Goal: Transaction & Acquisition: Purchase product/service

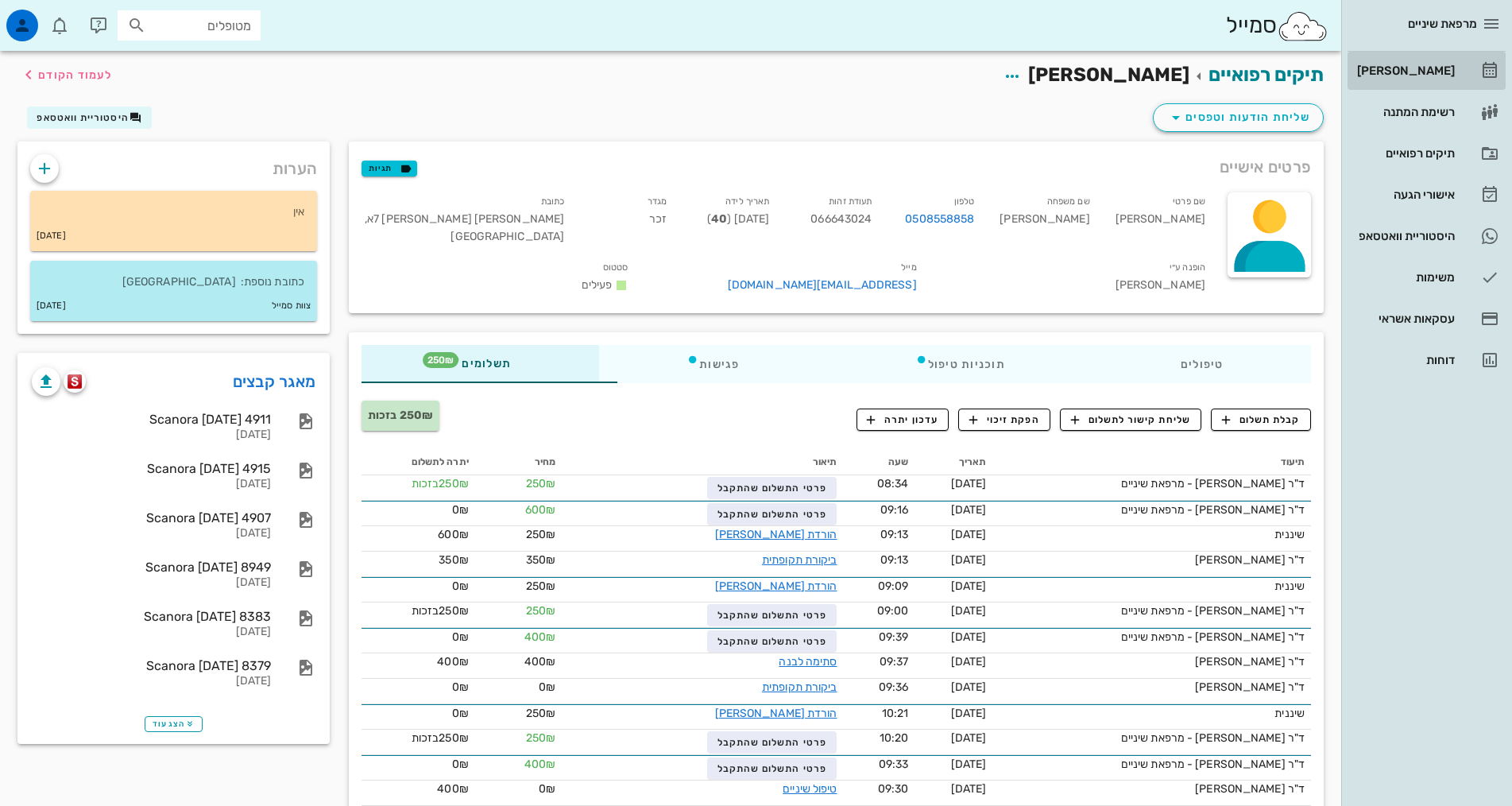
click at [1413, 72] on div "[PERSON_NAME]" at bounding box center [1405, 70] width 101 height 12
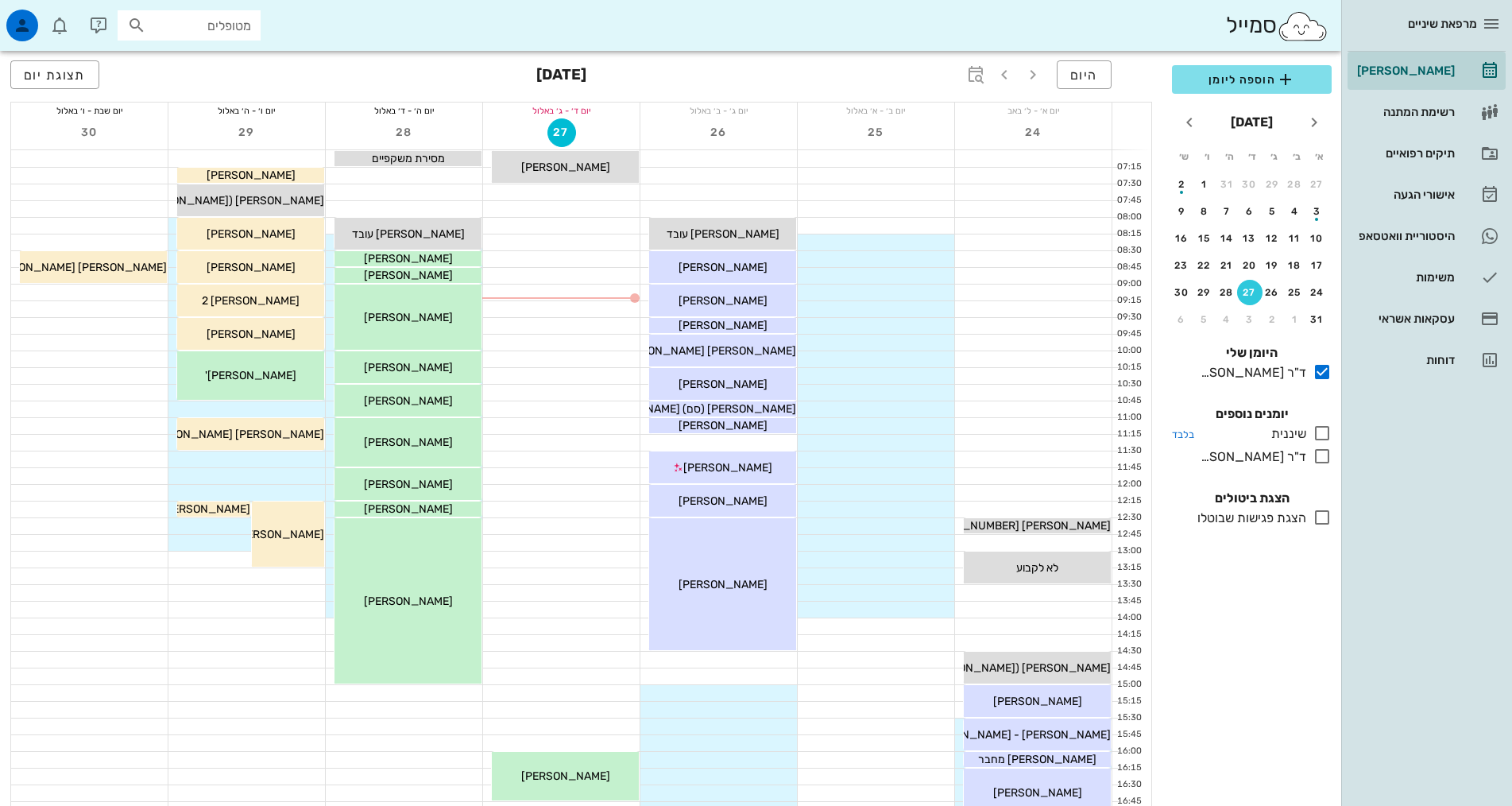
click at [1323, 433] on icon at bounding box center [1323, 433] width 19 height 19
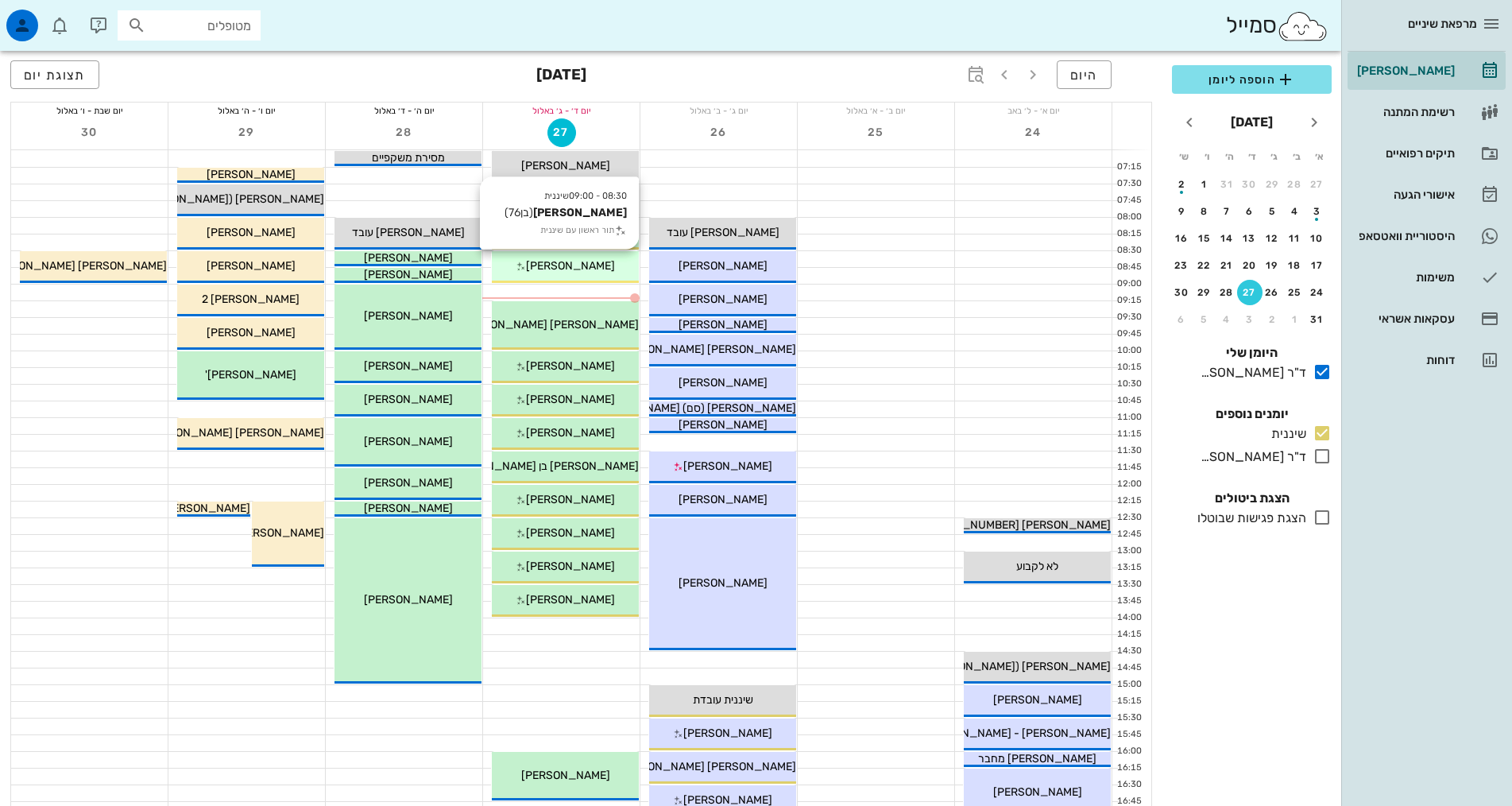
click at [584, 263] on span "עודד אבינרי" at bounding box center [570, 265] width 89 height 13
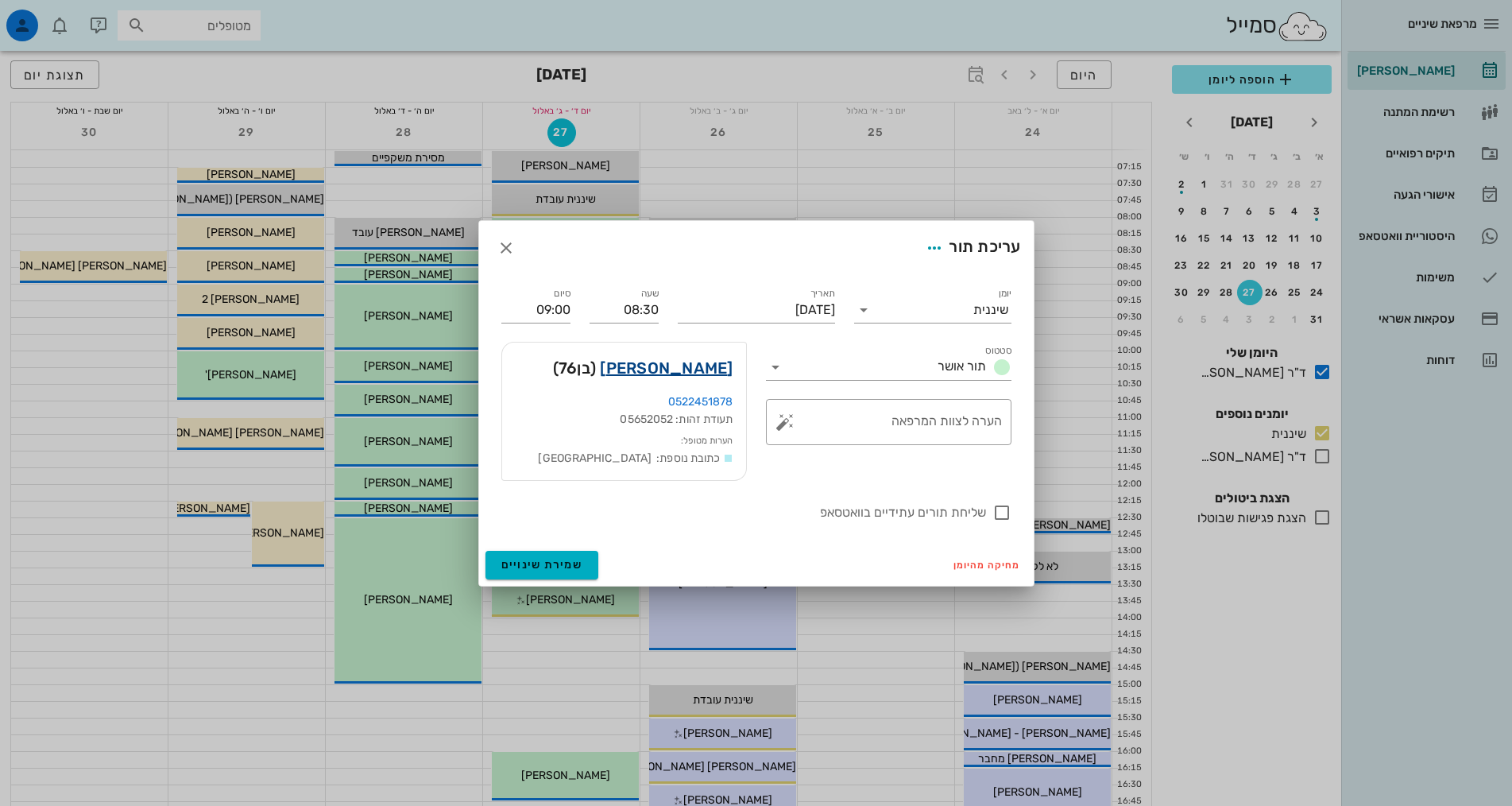
click at [699, 367] on link "עודד אבינרי" at bounding box center [666, 368] width 133 height 26
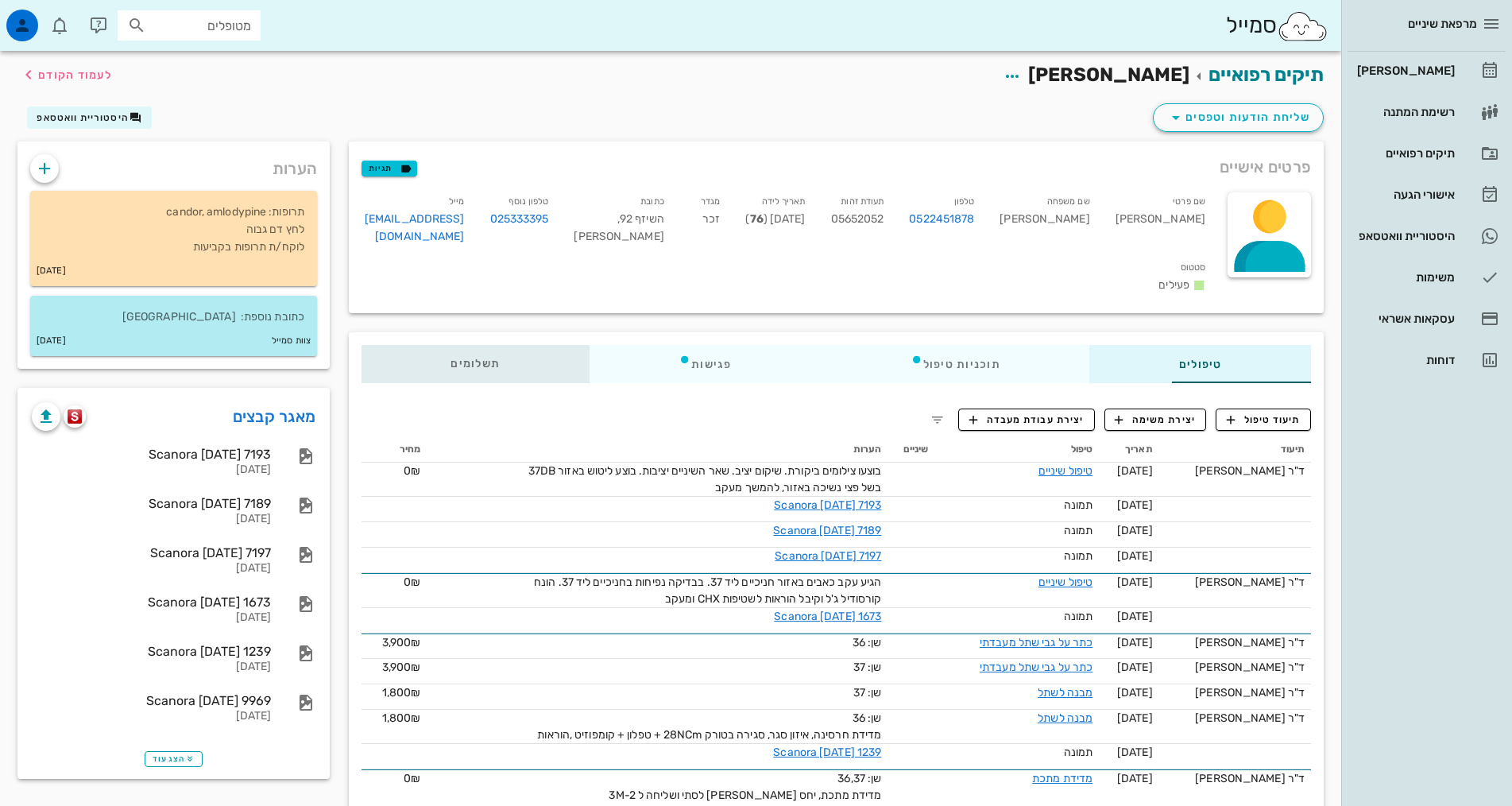
click at [387, 345] on div "תשלומים 0₪" at bounding box center [476, 364] width 228 height 38
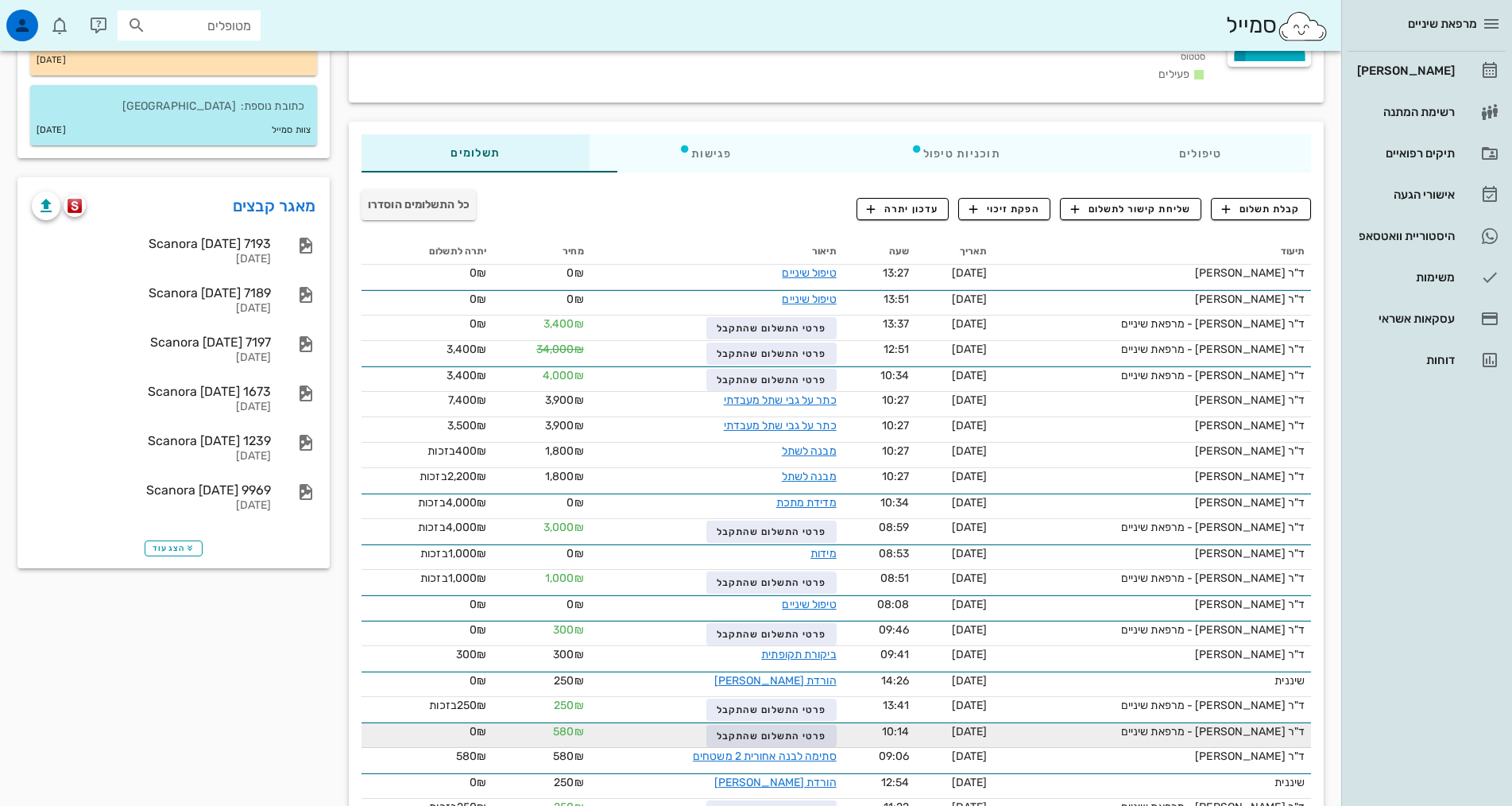
scroll to position [239, 0]
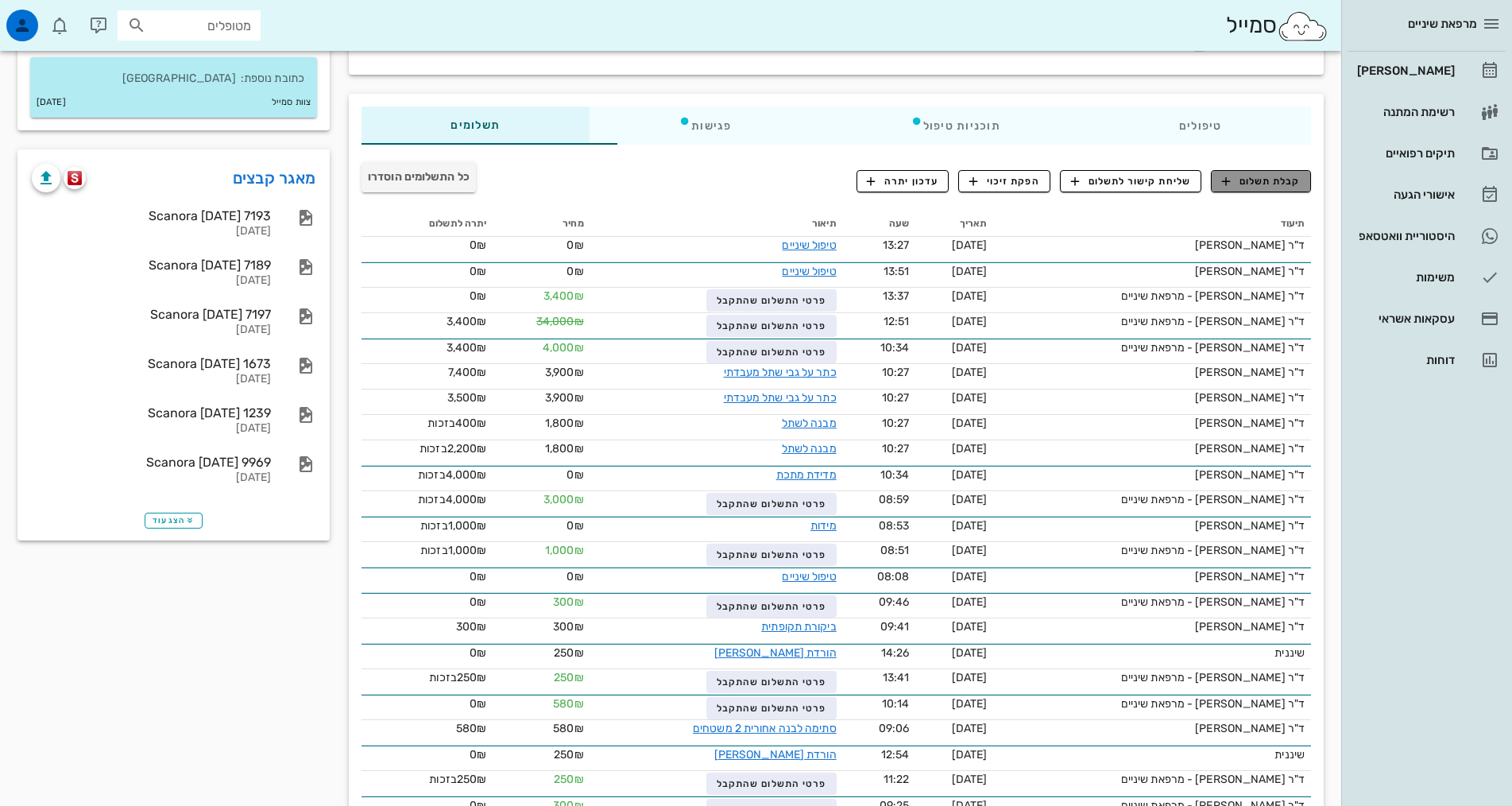
click at [1299, 174] on span "קבלת תשלום" at bounding box center [1262, 180] width 78 height 14
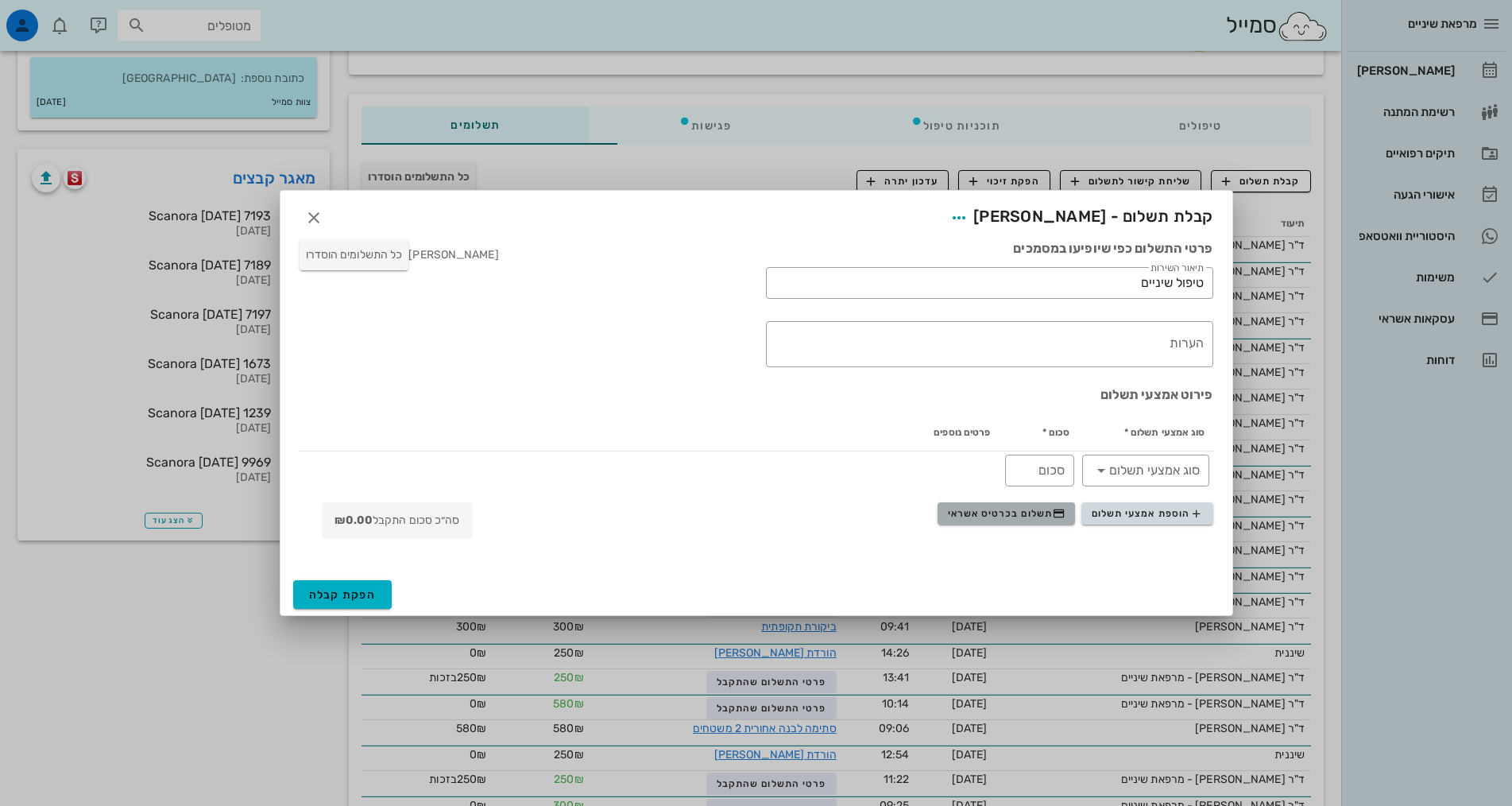
click at [997, 516] on span "תשלום בכרטיס אשראי" at bounding box center [1007, 513] width 117 height 12
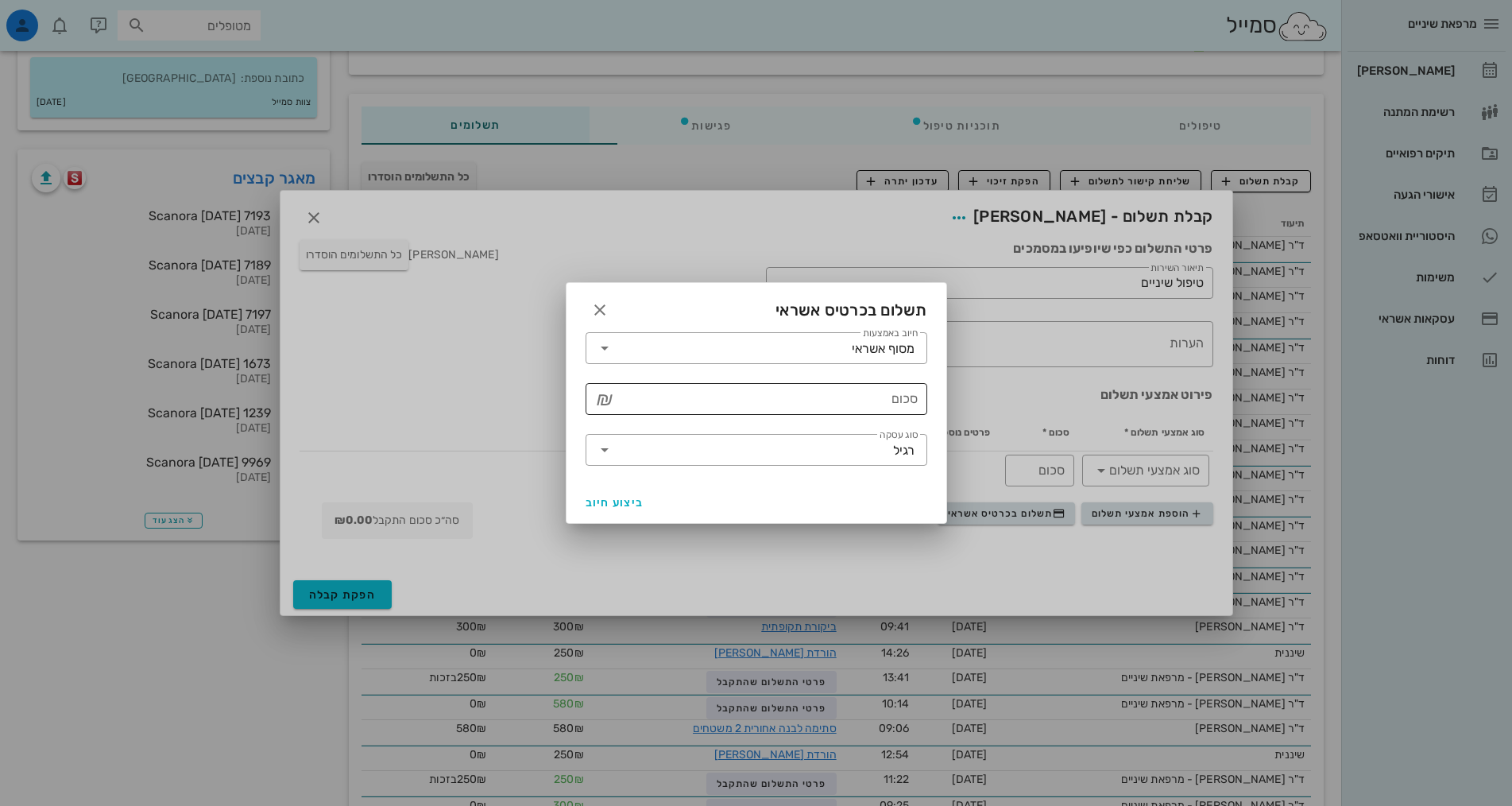
click at [884, 405] on input "סכום" at bounding box center [768, 398] width 301 height 26
type input "250"
click at [631, 501] on span "ביצוע חיוב" at bounding box center [615, 502] width 59 height 13
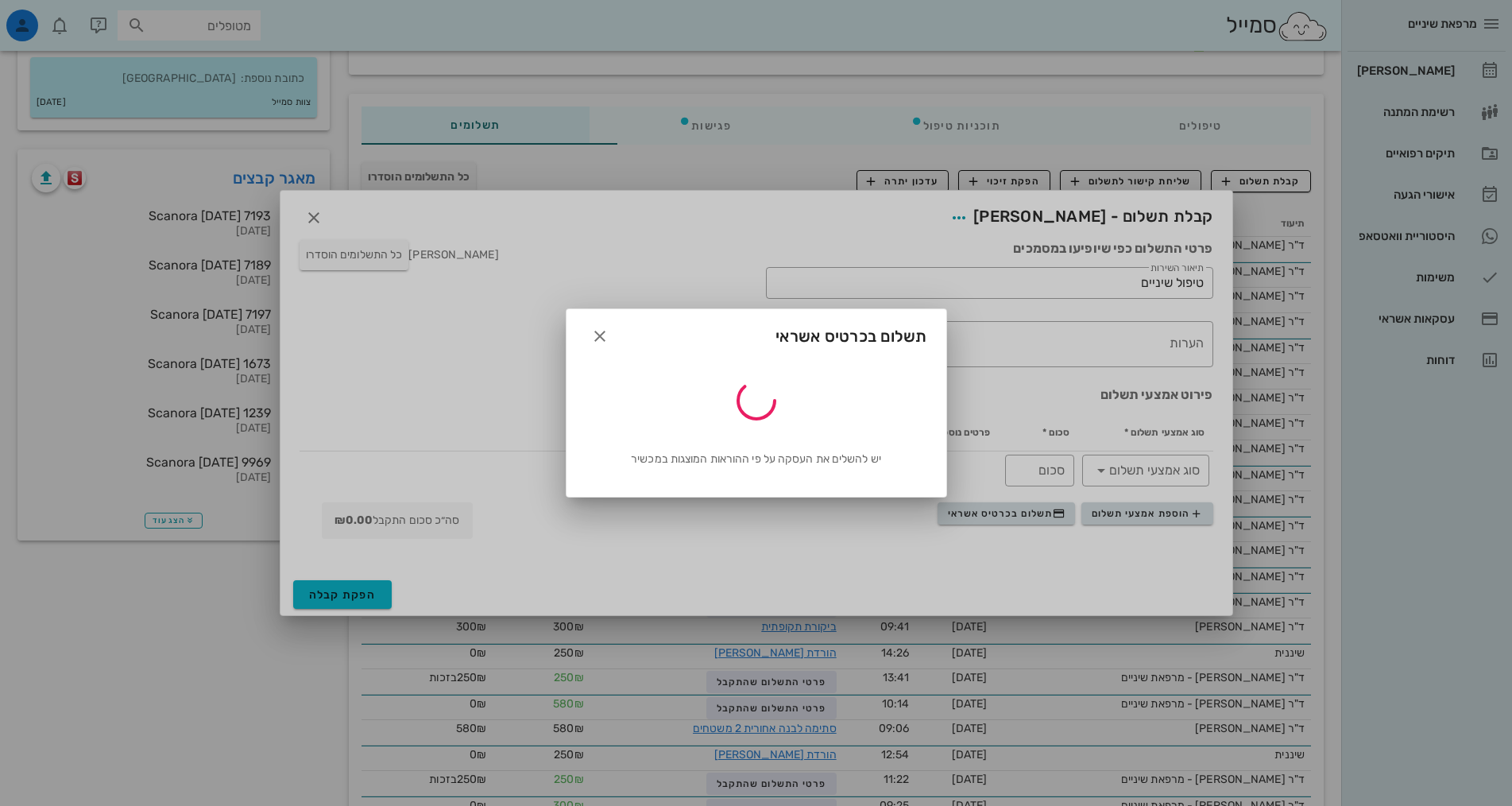
type input "250"
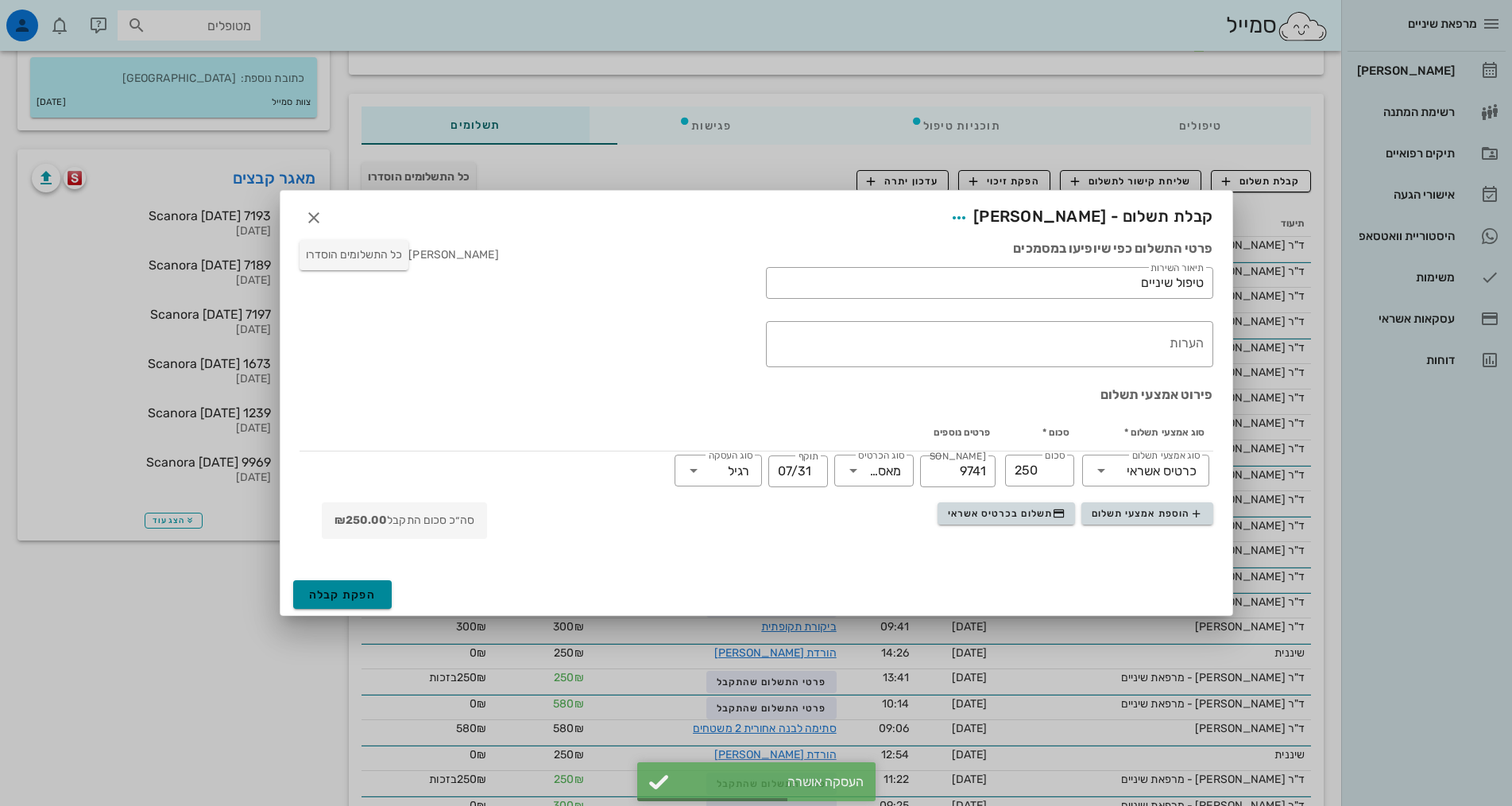
click at [324, 595] on span "הפקת קבלה" at bounding box center [343, 595] width 68 height 13
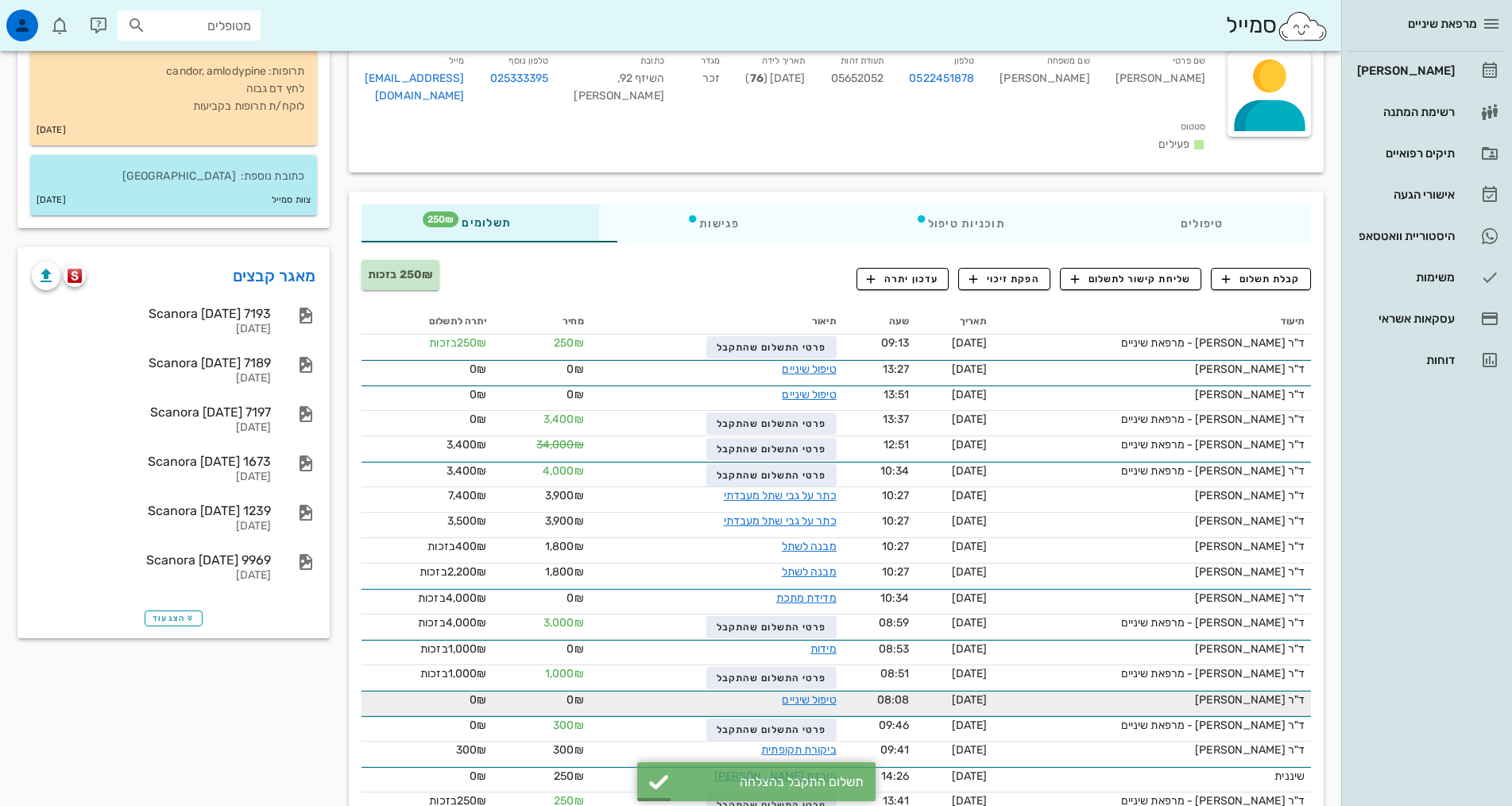
scroll to position [0, 0]
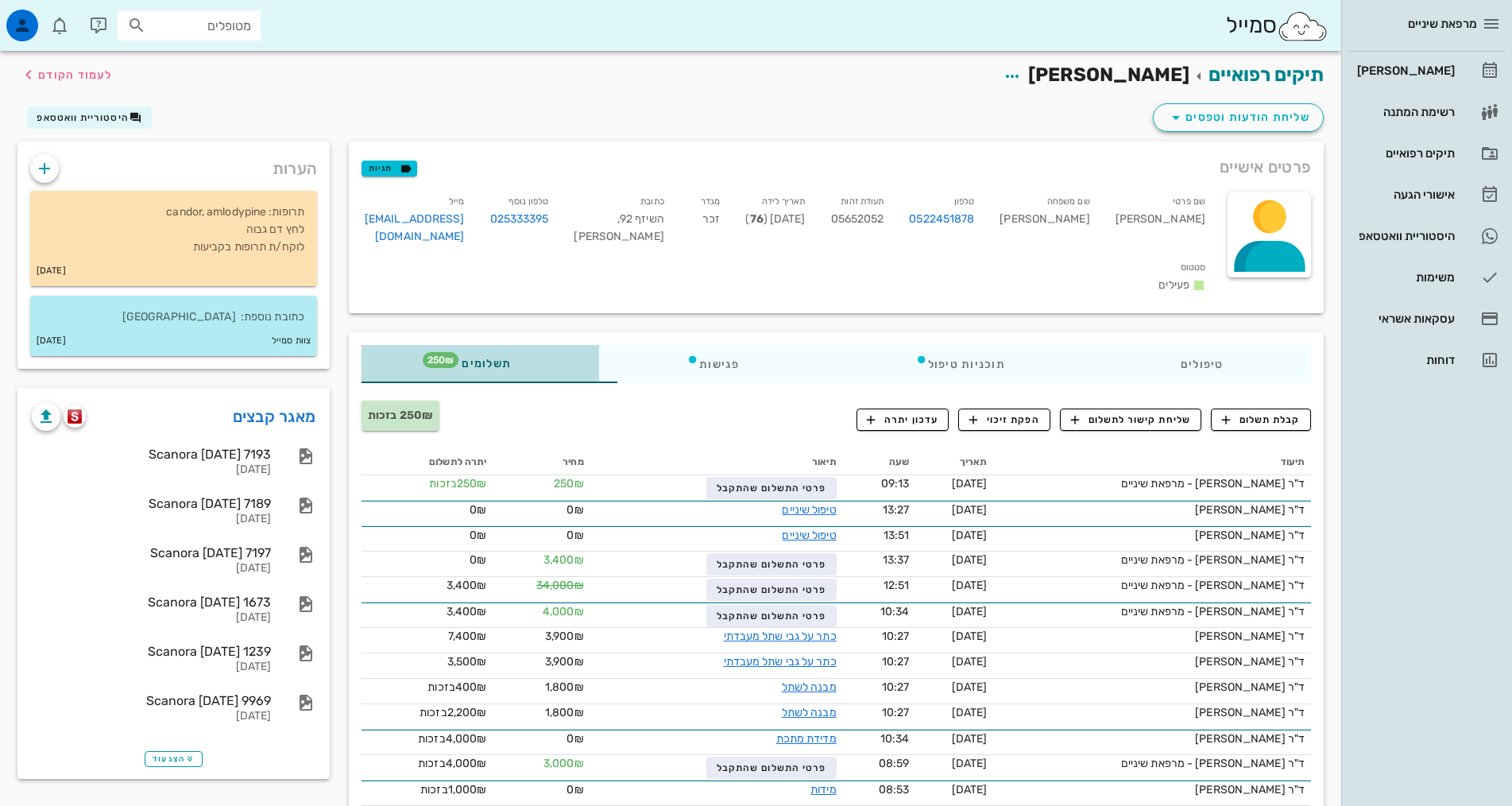
click at [495, 345] on div "תשלומים 250₪" at bounding box center [480, 364] width 238 height 38
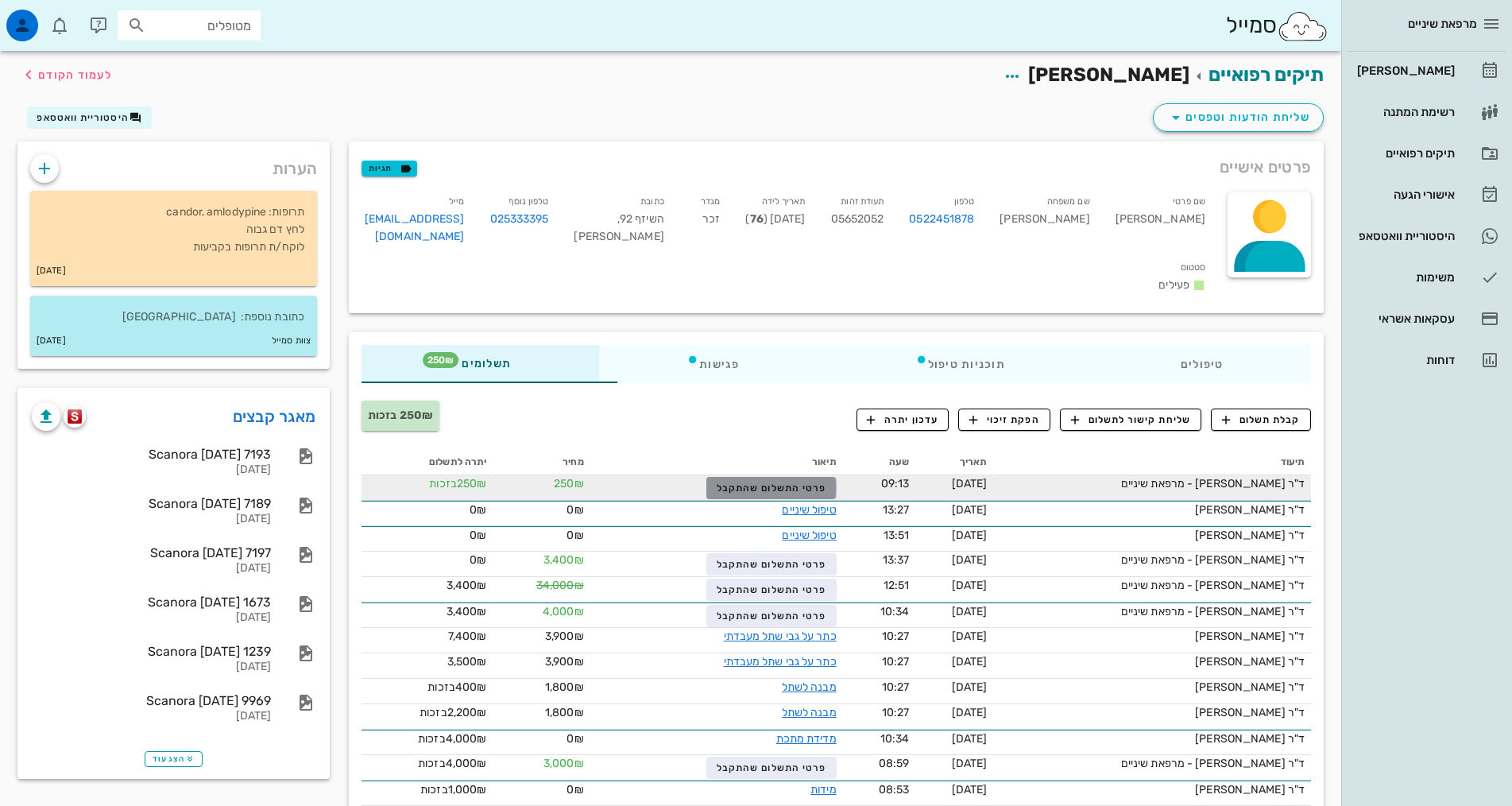
click at [761, 482] on span "פרטי התשלום שהתקבל" at bounding box center [772, 488] width 110 height 11
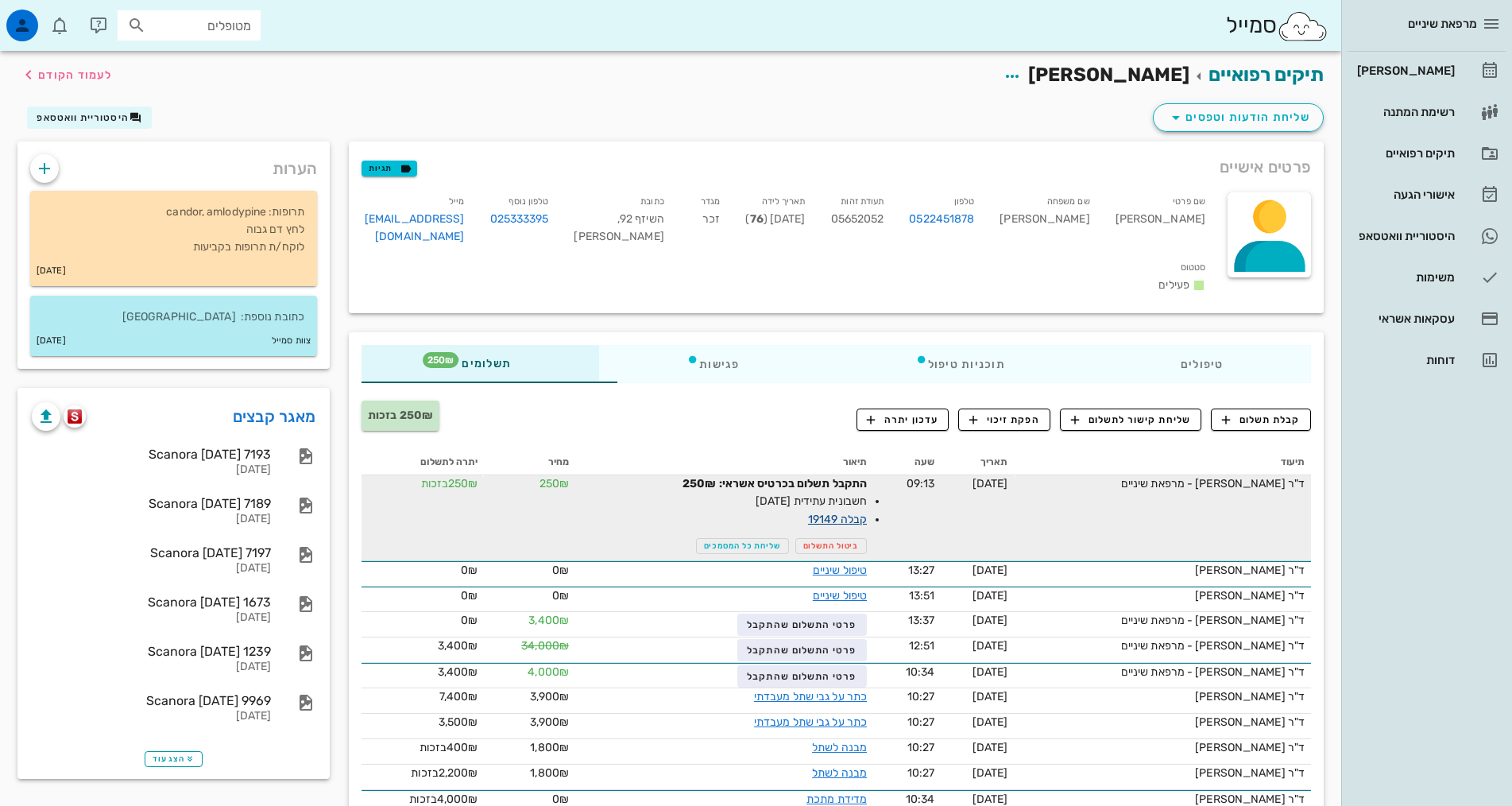
click at [808, 513] on link "קבלה 19149" at bounding box center [838, 520] width 59 height 13
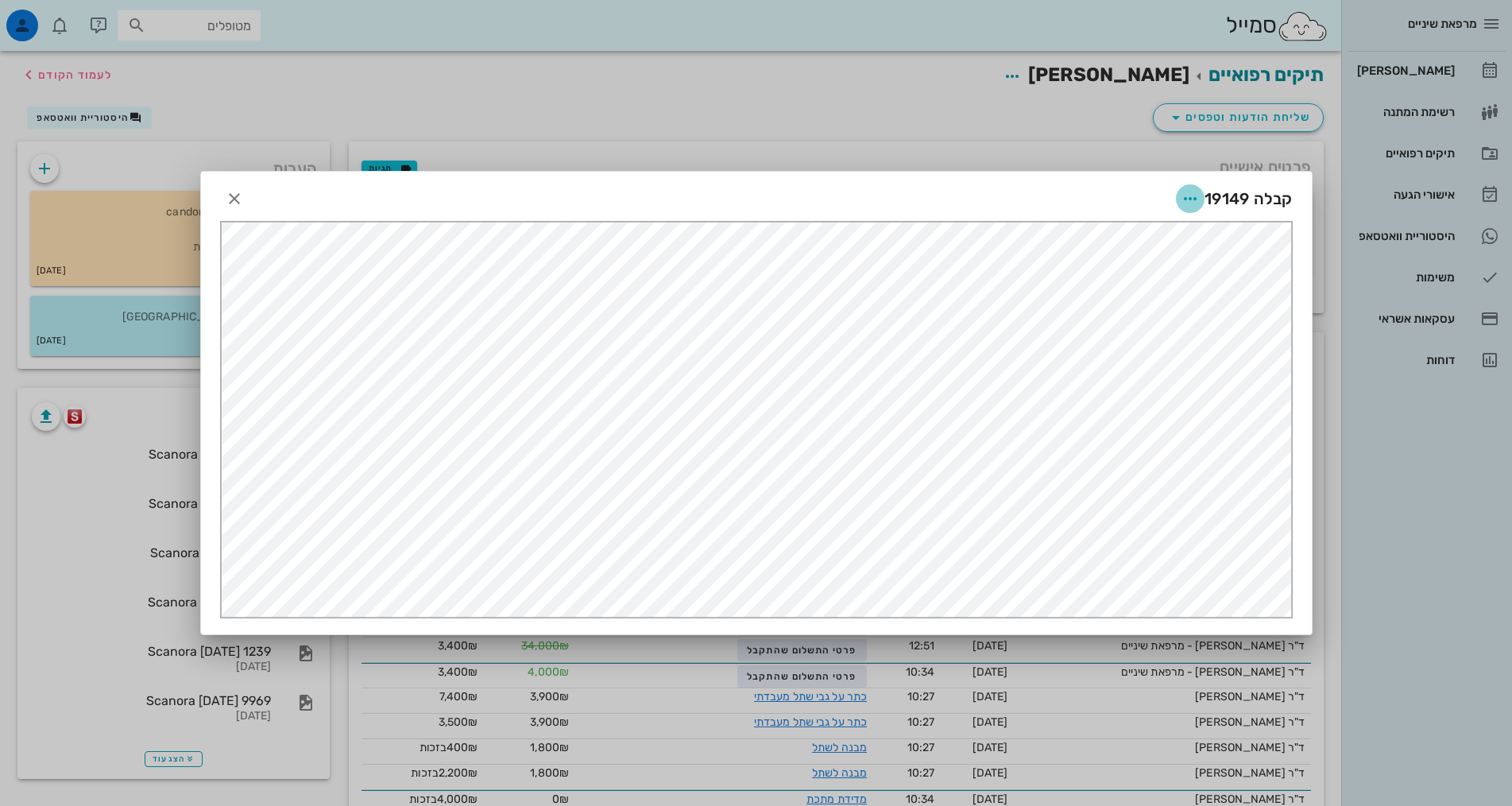
click at [1187, 199] on icon "button" at bounding box center [1190, 199] width 19 height 19
click at [1160, 313] on div "שליחה בוואטסאפ" at bounding box center [1147, 314] width 88 height 15
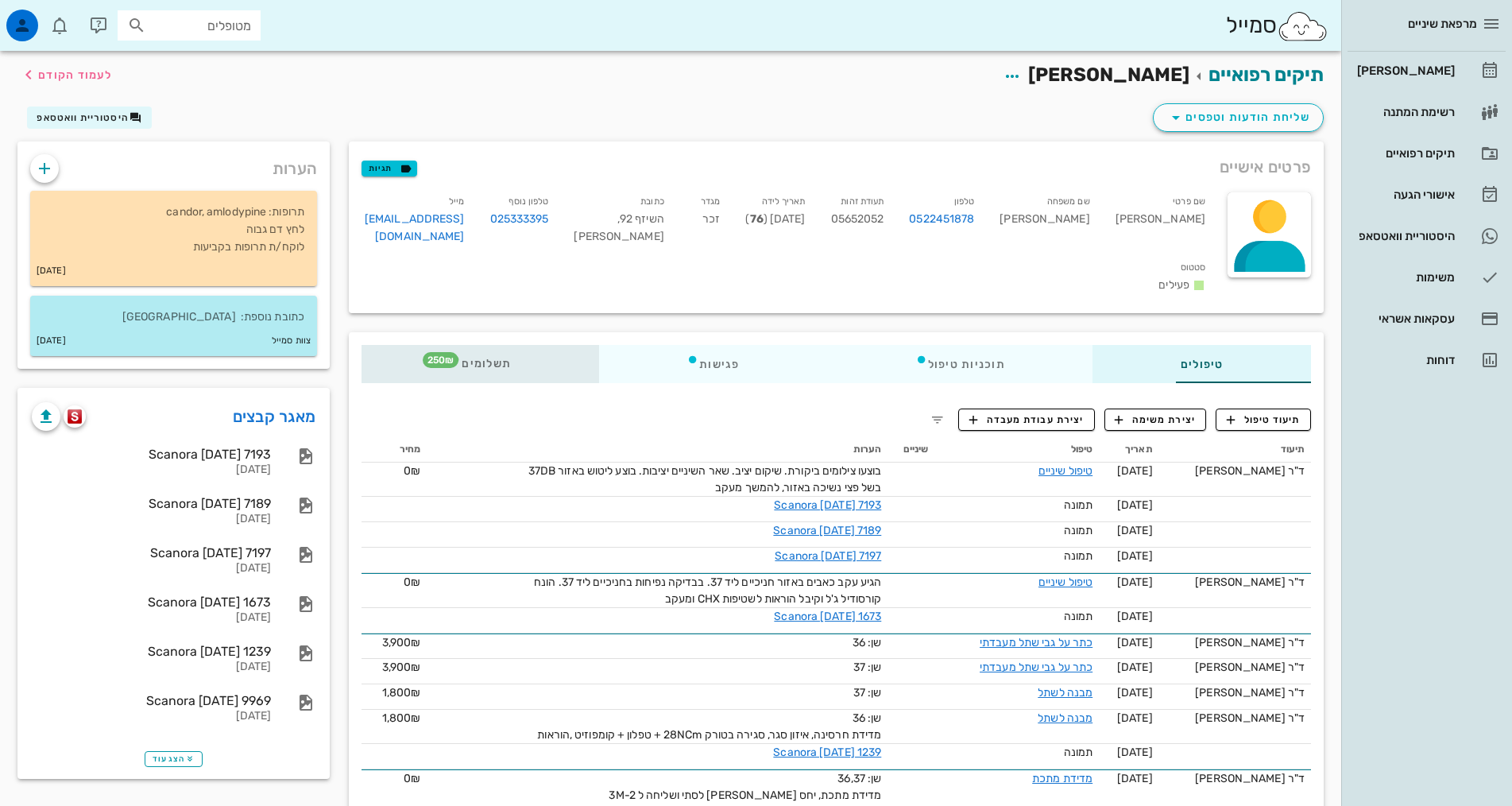
click at [381, 345] on div "תשלומים 250₪" at bounding box center [480, 364] width 238 height 38
